Goal: Task Accomplishment & Management: Use online tool/utility

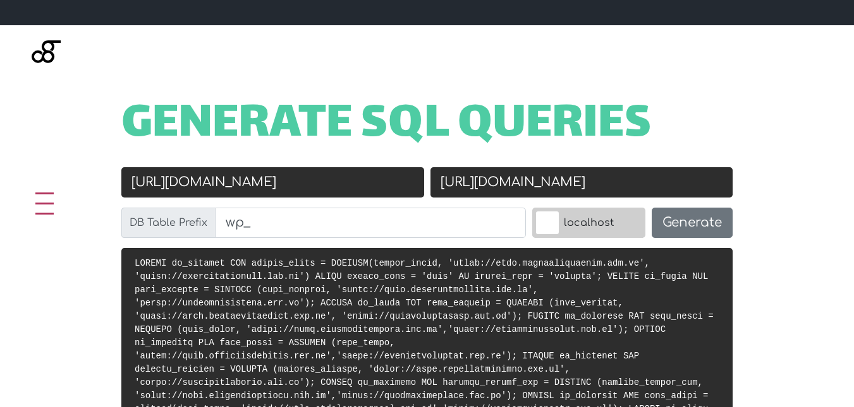
scroll to position [544, 0]
drag, startPoint x: 411, startPoint y: 169, endPoint x: 0, endPoint y: 160, distance: 411.4
click at [0, 160] on div "Generate SQL Queries Old URL [URL][DOMAIN_NAME] New URL [URL][DOMAIN_NAME] DB T…" at bounding box center [427, 265] width 854 height 481
drag, startPoint x: 654, startPoint y: 147, endPoint x: 301, endPoint y: 142, distance: 352.6
click at [301, 167] on div "Old URL New URL [URL][DOMAIN_NAME] DB Table Prefix wp_ localhost Generate" at bounding box center [426, 207] width 617 height 81
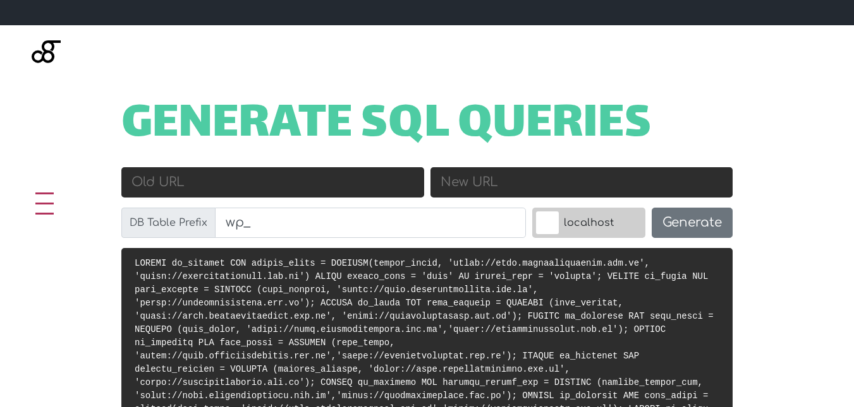
click at [303, 167] on input "Old URL" at bounding box center [272, 182] width 303 height 30
paste input "[URL][DOMAIN_NAME]"
type input "[URL][DOMAIN_NAME]"
click at [476, 167] on input "New URL" at bounding box center [581, 182] width 303 height 30
click at [490, 167] on input "New URL" at bounding box center [581, 182] width 303 height 30
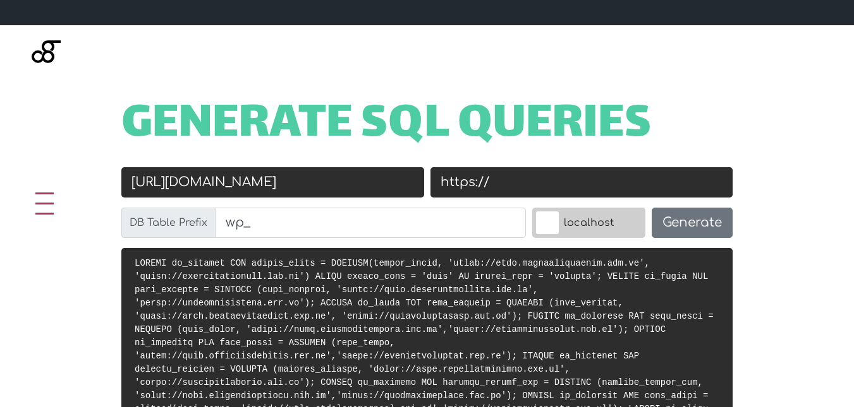
paste input "[DOMAIN_NAME]"
type input "[URL][DOMAIN_NAME]"
click at [382, 167] on input "[URL][DOMAIN_NAME]" at bounding box center [272, 182] width 303 height 30
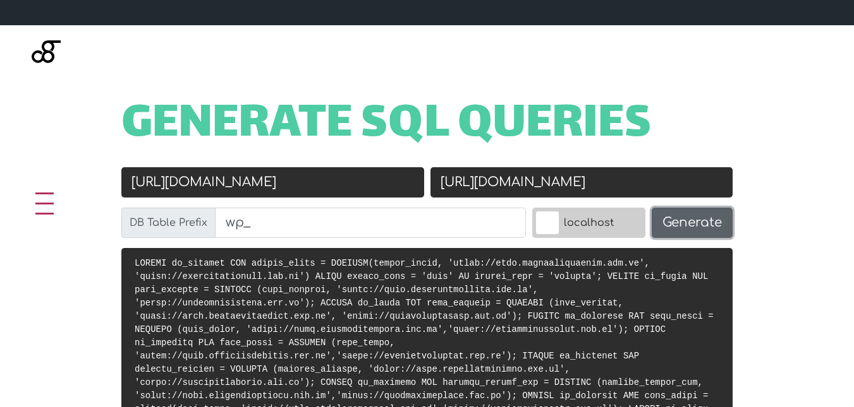
type input "[URL][DOMAIN_NAME]"
click at [691, 208] on button "Generate" at bounding box center [691, 223] width 81 height 30
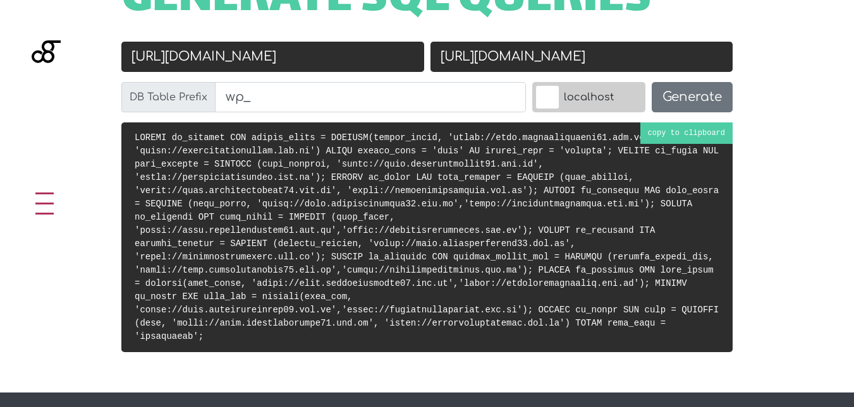
scroll to position [670, 0]
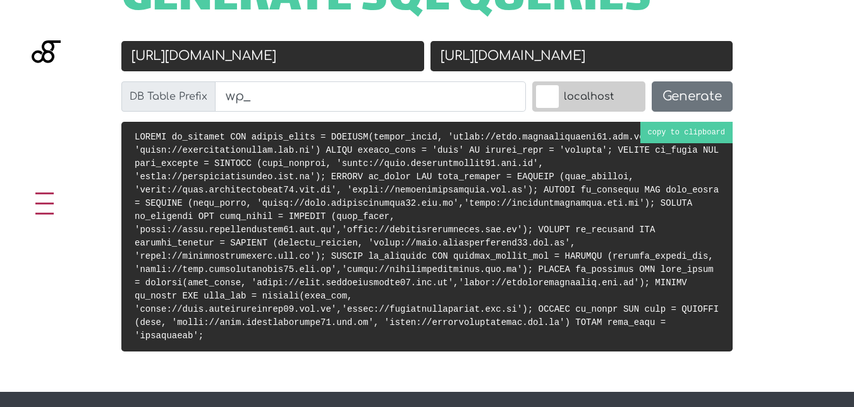
click at [712, 122] on pre at bounding box center [426, 237] width 611 height 230
